Goal: Transaction & Acquisition: Subscribe to service/newsletter

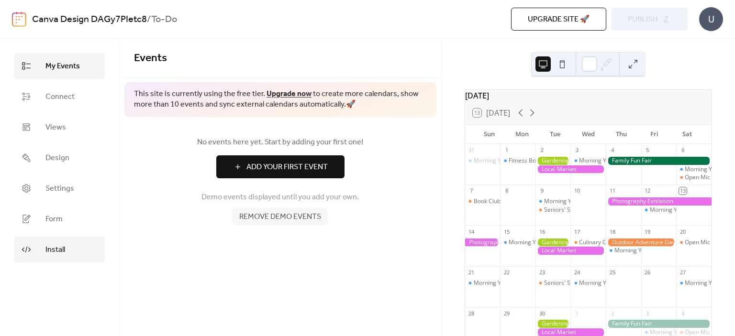
click at [61, 251] on span "Install" at bounding box center [55, 249] width 20 height 11
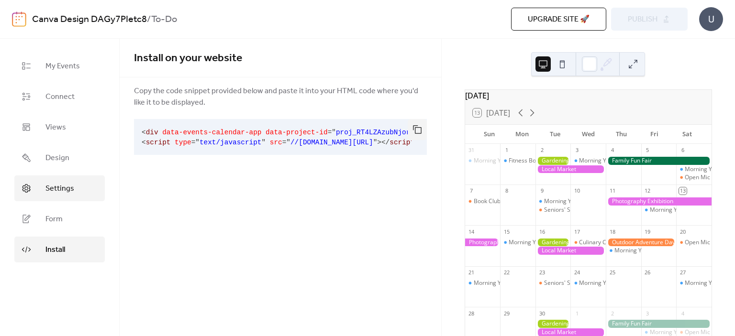
click at [63, 187] on span "Settings" at bounding box center [59, 188] width 29 height 11
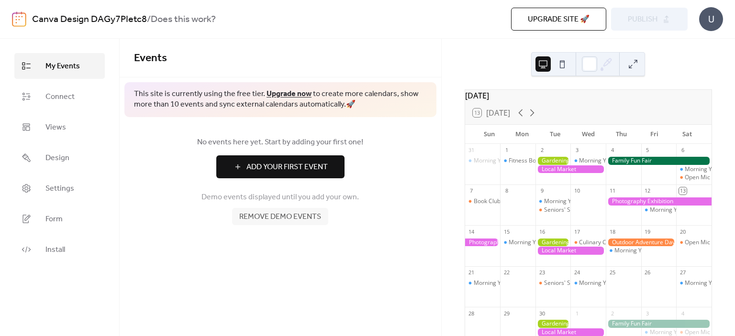
click at [275, 216] on span "Remove demo events" at bounding box center [280, 216] width 82 height 11
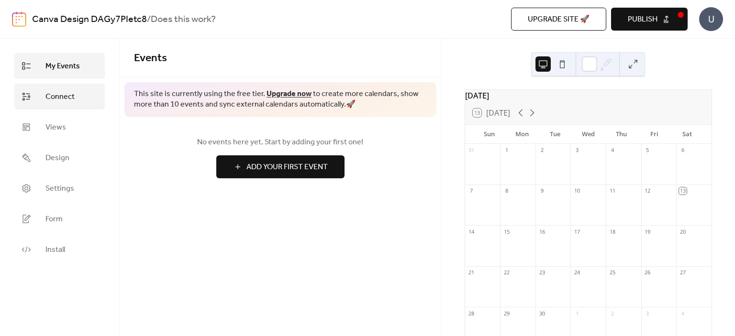
click at [60, 91] on span "Connect" at bounding box center [59, 96] width 29 height 11
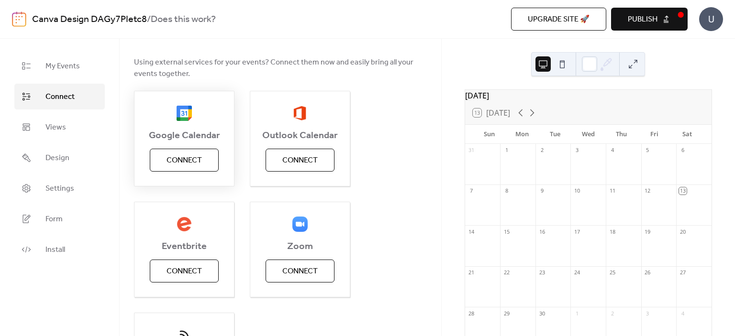
scroll to position [80, 0]
click at [196, 156] on span "Connect" at bounding box center [183, 159] width 35 height 11
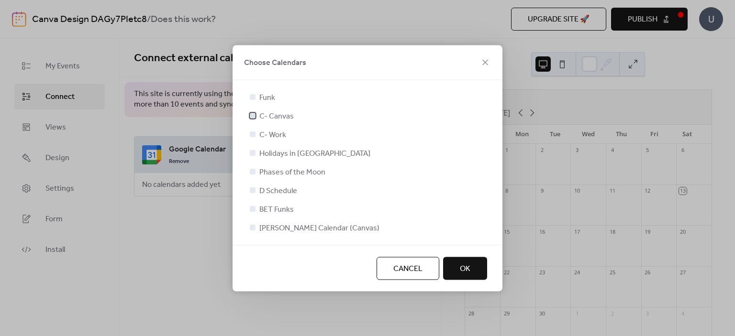
click at [252, 115] on div at bounding box center [253, 115] width 6 height 6
click at [251, 135] on div at bounding box center [253, 134] width 6 height 6
click at [254, 134] on div at bounding box center [253, 134] width 6 height 6
click at [253, 132] on div at bounding box center [253, 134] width 6 height 6
click at [253, 209] on div at bounding box center [253, 209] width 6 height 6
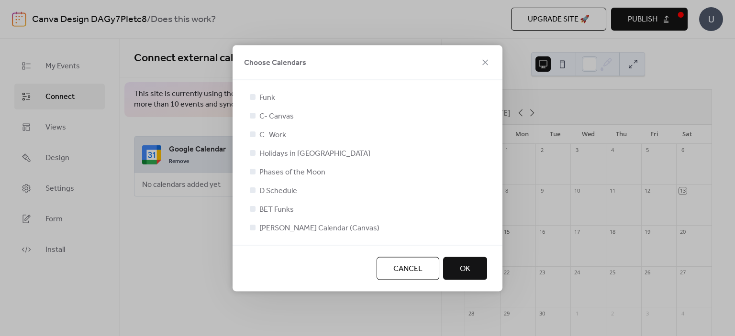
click at [253, 208] on div at bounding box center [253, 209] width 6 height 6
click at [460, 266] on span "OK" at bounding box center [465, 268] width 11 height 11
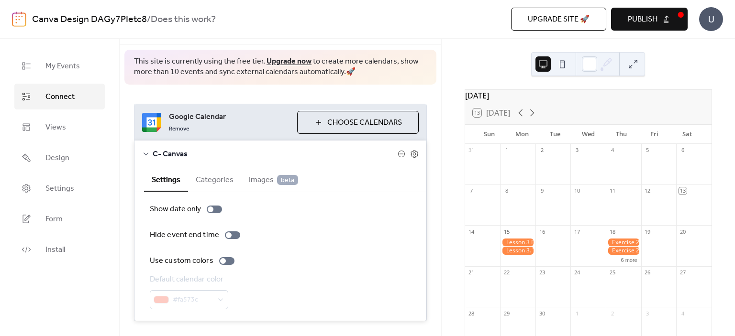
scroll to position [55, 0]
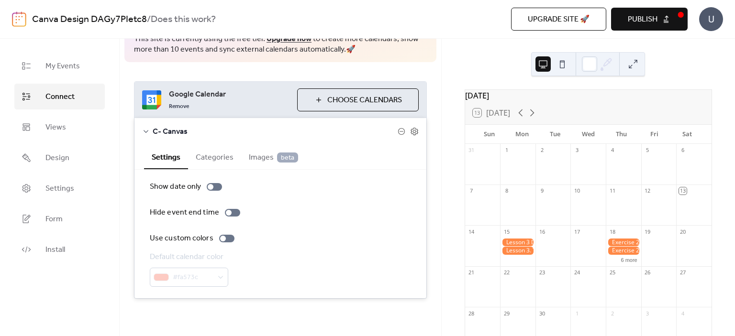
click at [338, 98] on span "Choose Calendars" at bounding box center [364, 100] width 75 height 11
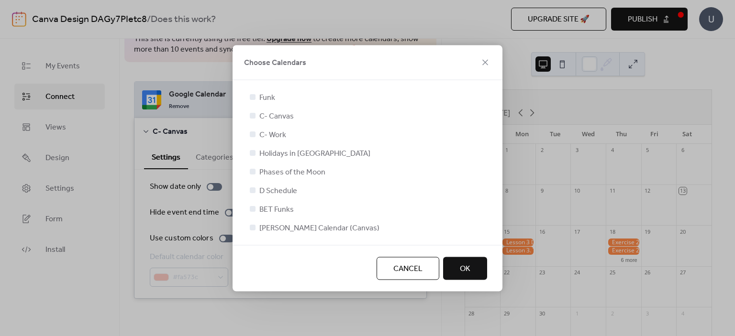
click at [253, 133] on div at bounding box center [253, 134] width 6 height 6
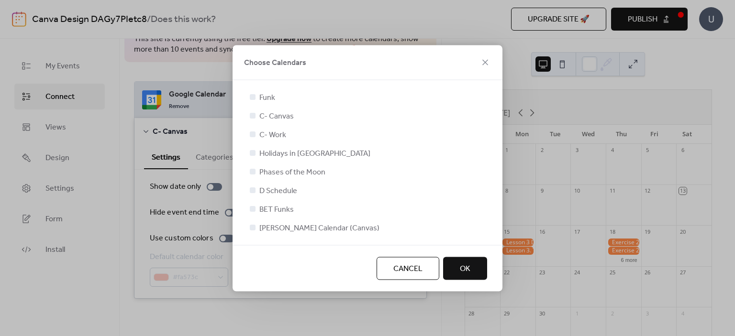
click at [253, 133] on div at bounding box center [253, 134] width 6 height 6
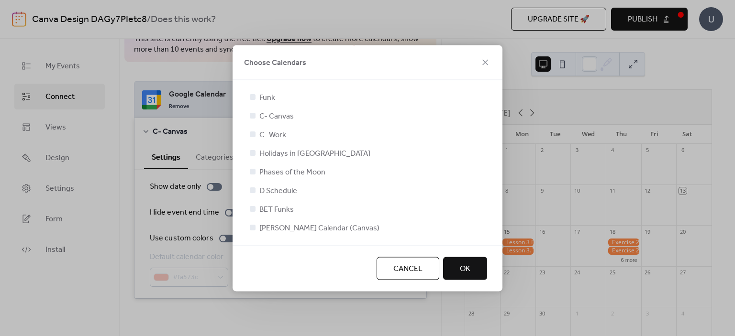
click at [253, 133] on div at bounding box center [253, 134] width 6 height 6
click at [422, 277] on button "Cancel" at bounding box center [407, 268] width 63 height 23
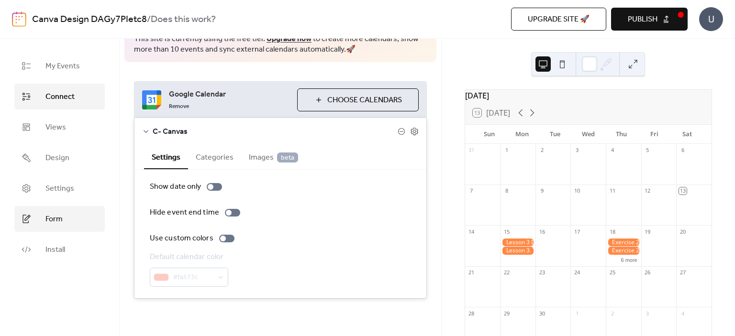
click at [48, 215] on span "Form" at bounding box center [53, 219] width 17 height 11
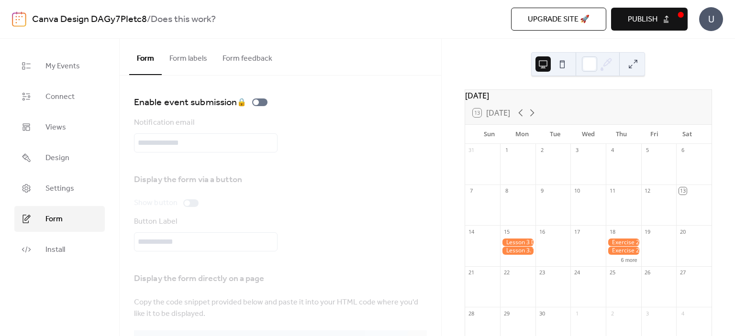
click at [187, 67] on button "Form labels" at bounding box center [188, 56] width 53 height 35
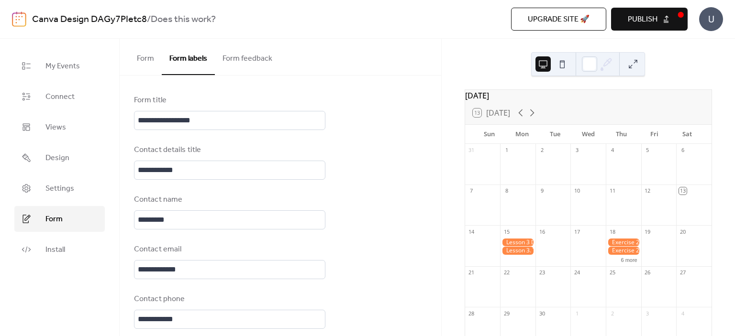
click at [577, 18] on span "Upgrade site 🚀" at bounding box center [559, 19] width 62 height 11
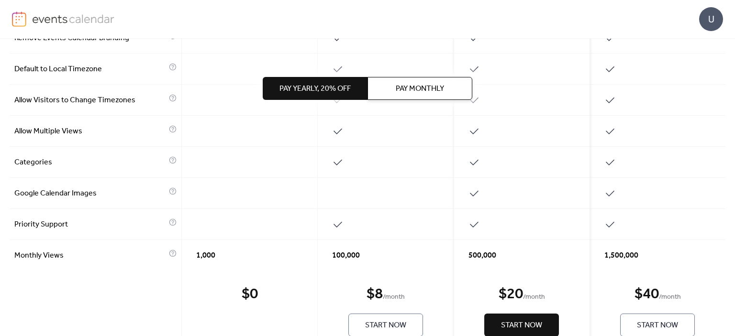
scroll to position [480, 0]
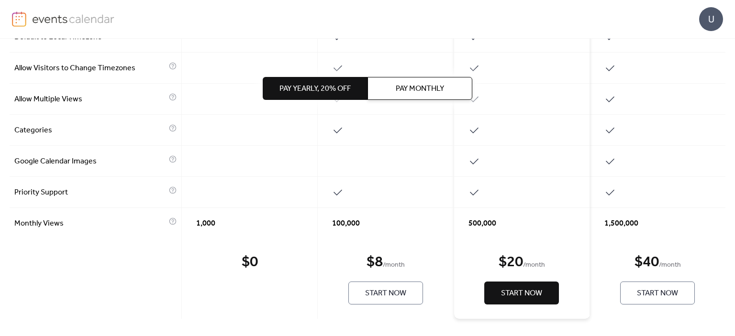
click at [432, 88] on span "Pay Monthly" at bounding box center [420, 88] width 48 height 11
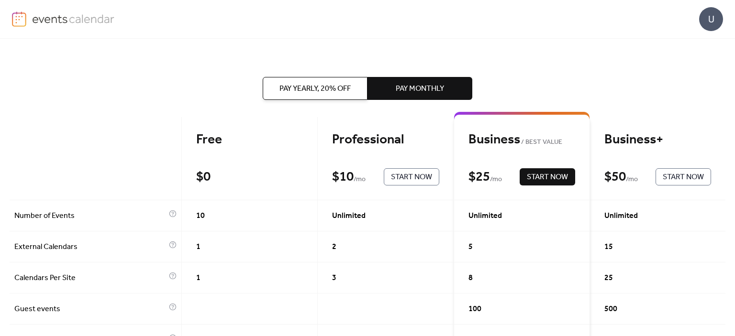
scroll to position [0, 0]
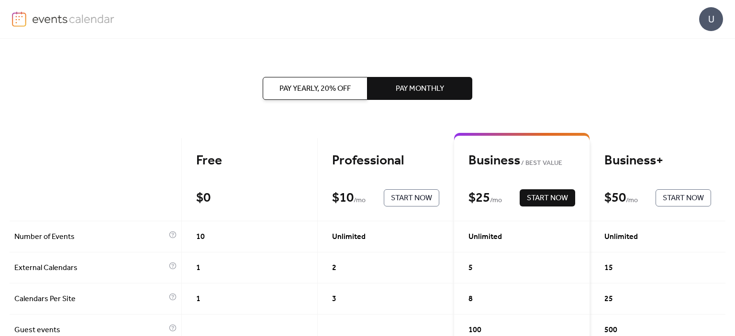
click at [337, 78] on button "Pay Yearly, 20% off" at bounding box center [315, 88] width 105 height 23
